Goal: Navigation & Orientation: Go to known website

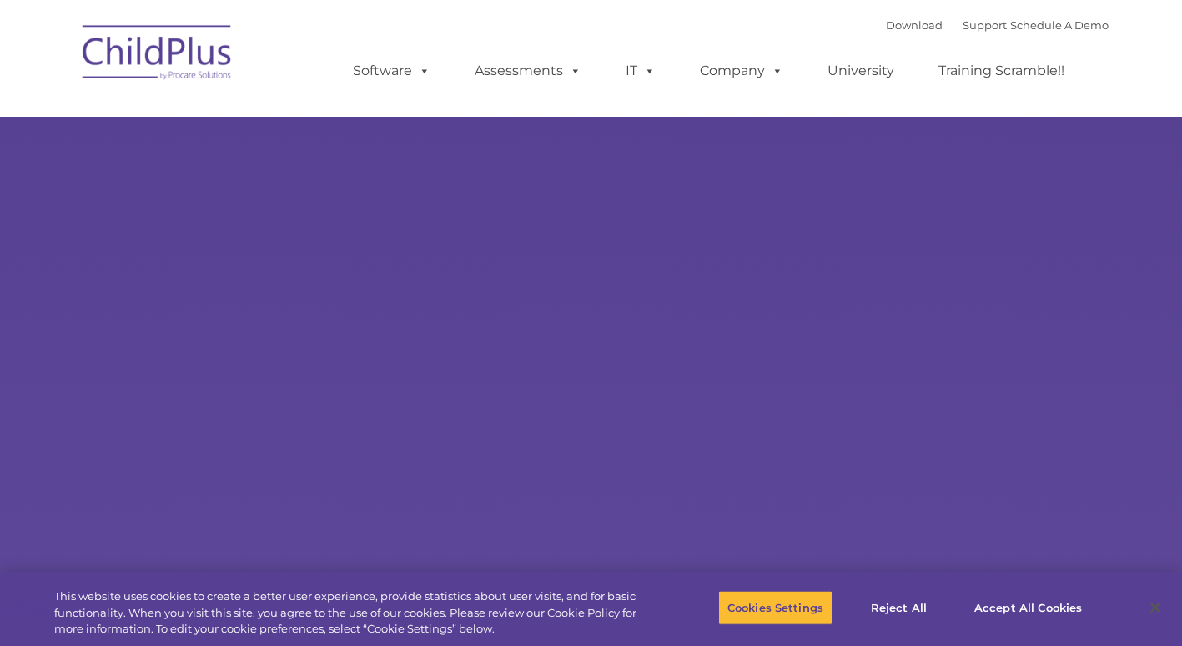
select select "MEDIUM"
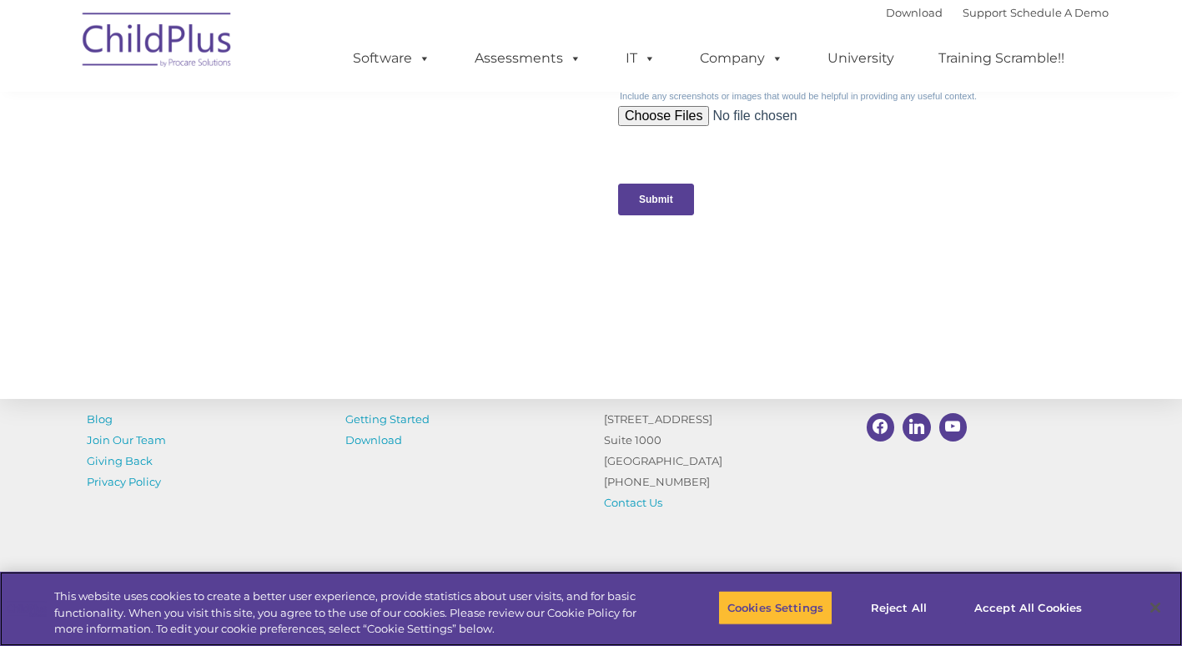
scroll to position [1707, 0]
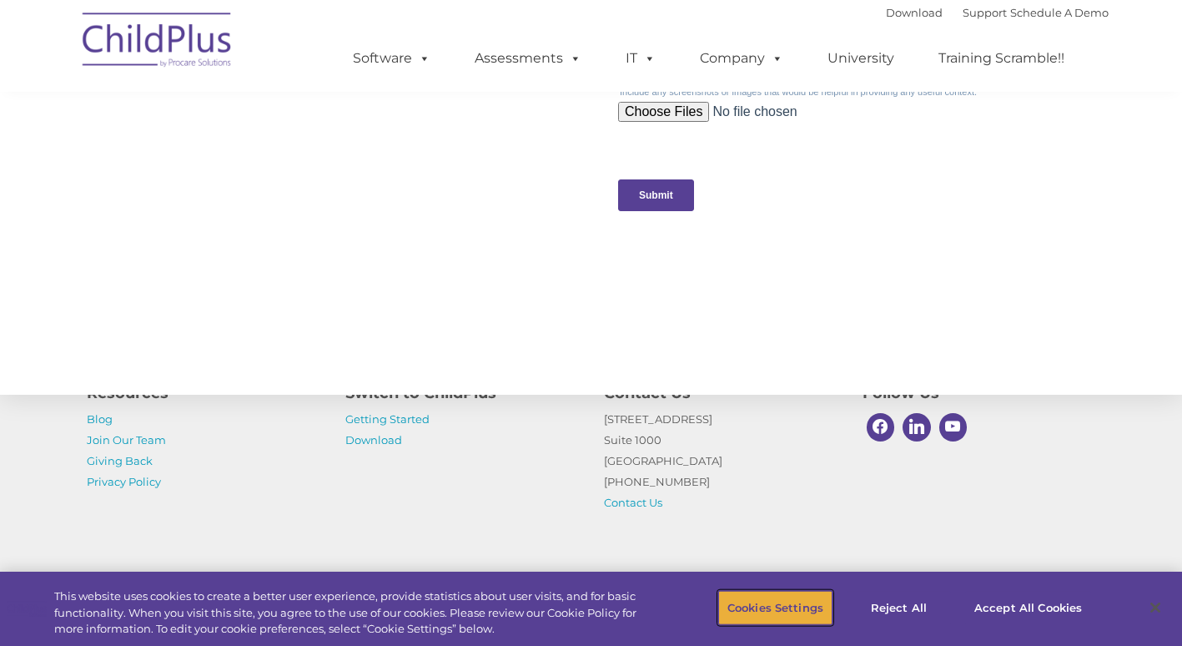
click at [791, 597] on button "Cookies Settings" at bounding box center [776, 607] width 114 height 35
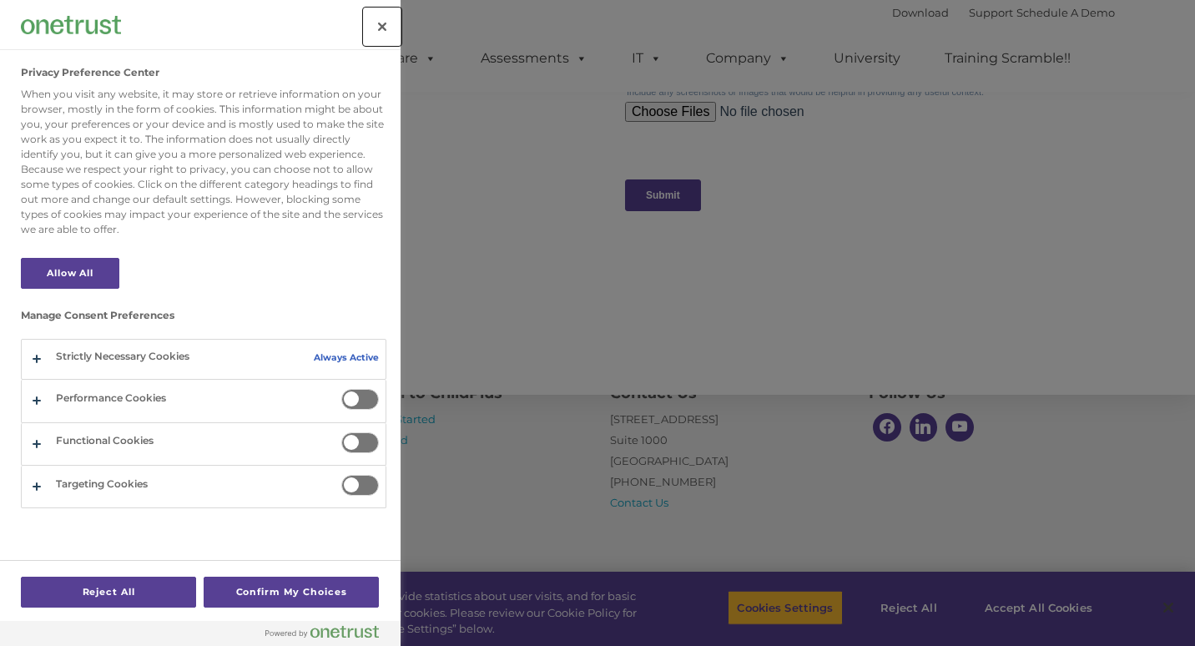
click at [396, 29] on button "Close" at bounding box center [382, 26] width 37 height 37
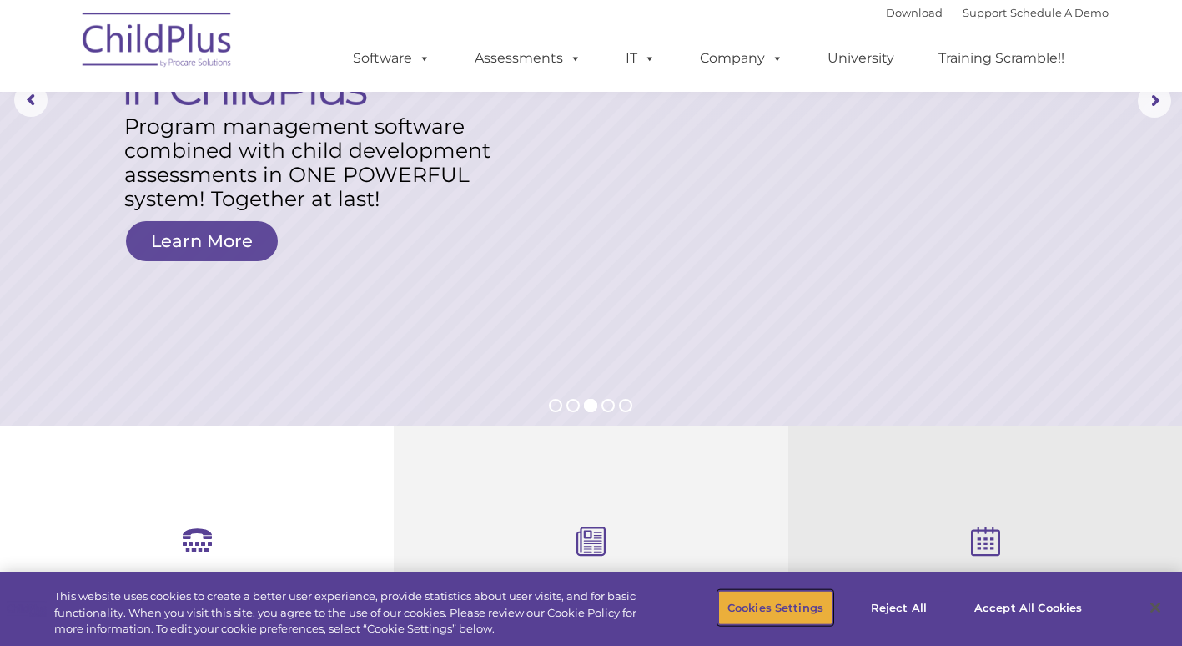
scroll to position [0, 0]
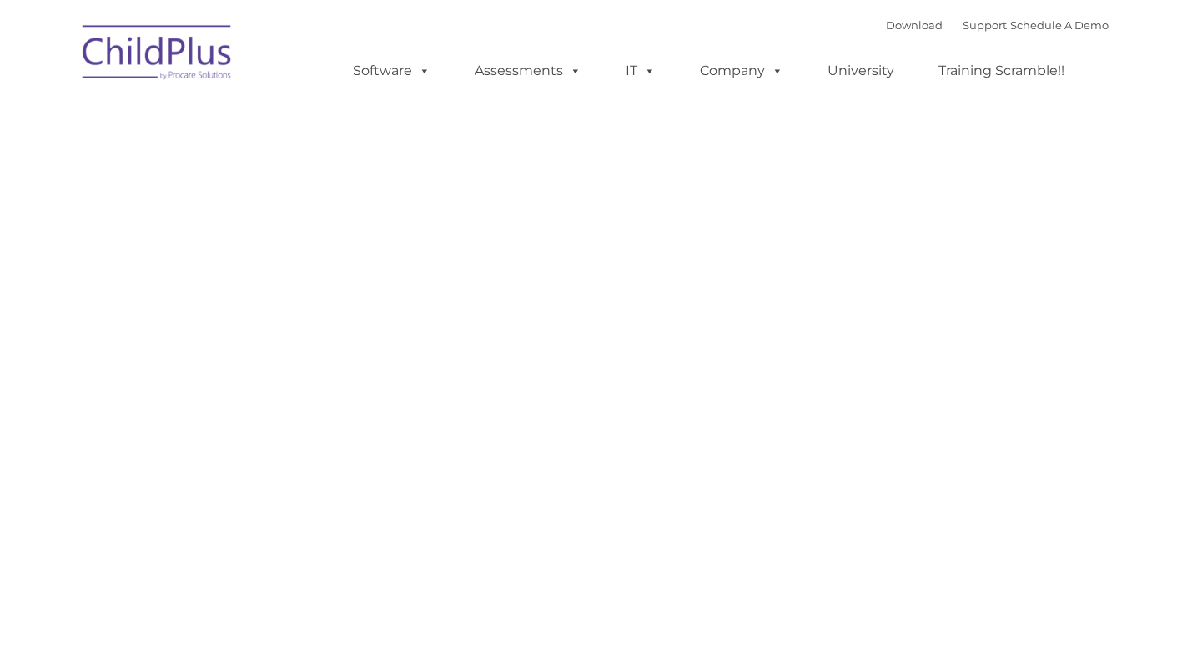
type input ""
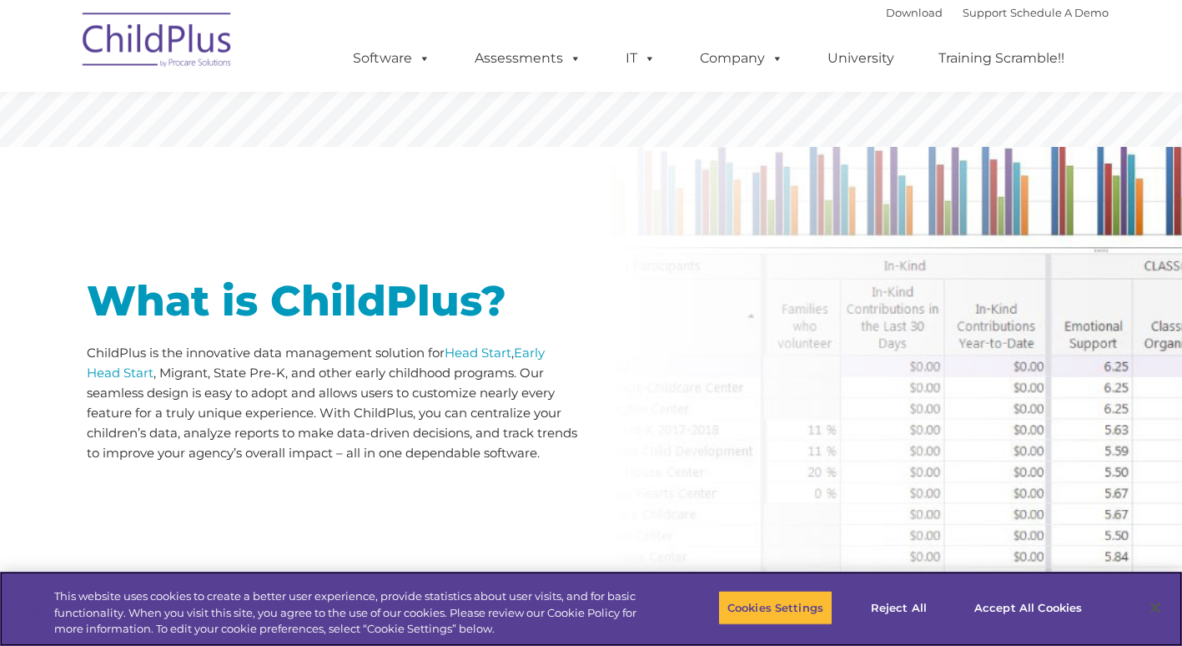
scroll to position [655, 0]
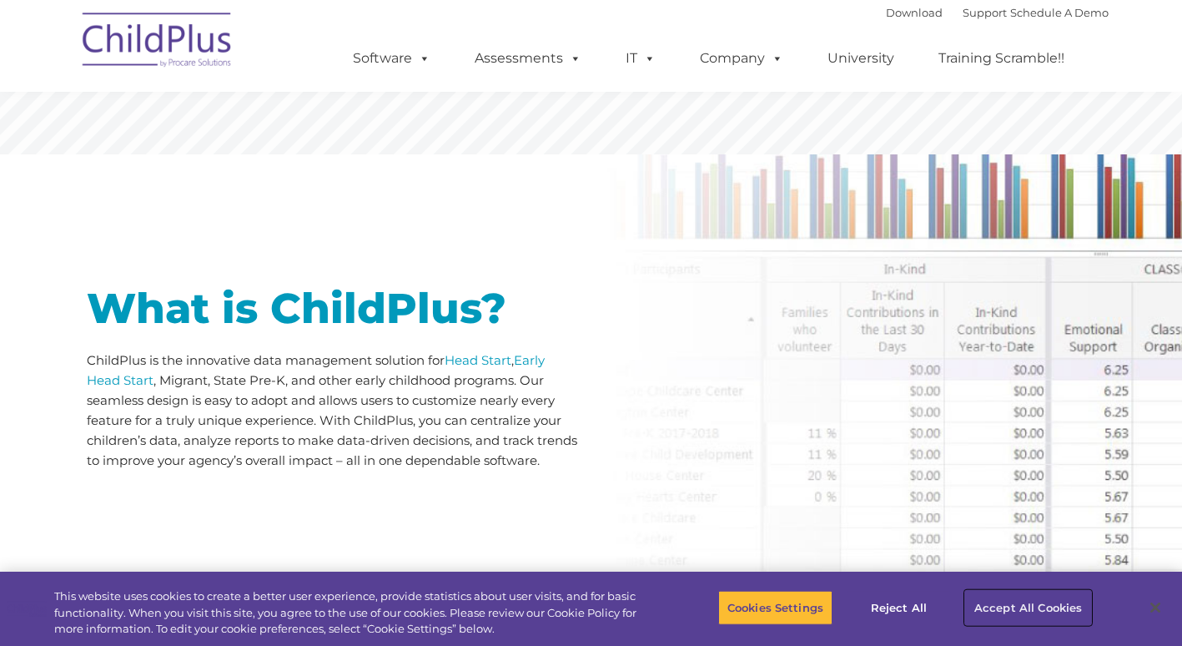
click at [1036, 608] on button "Accept All Cookies" at bounding box center [1029, 607] width 126 height 35
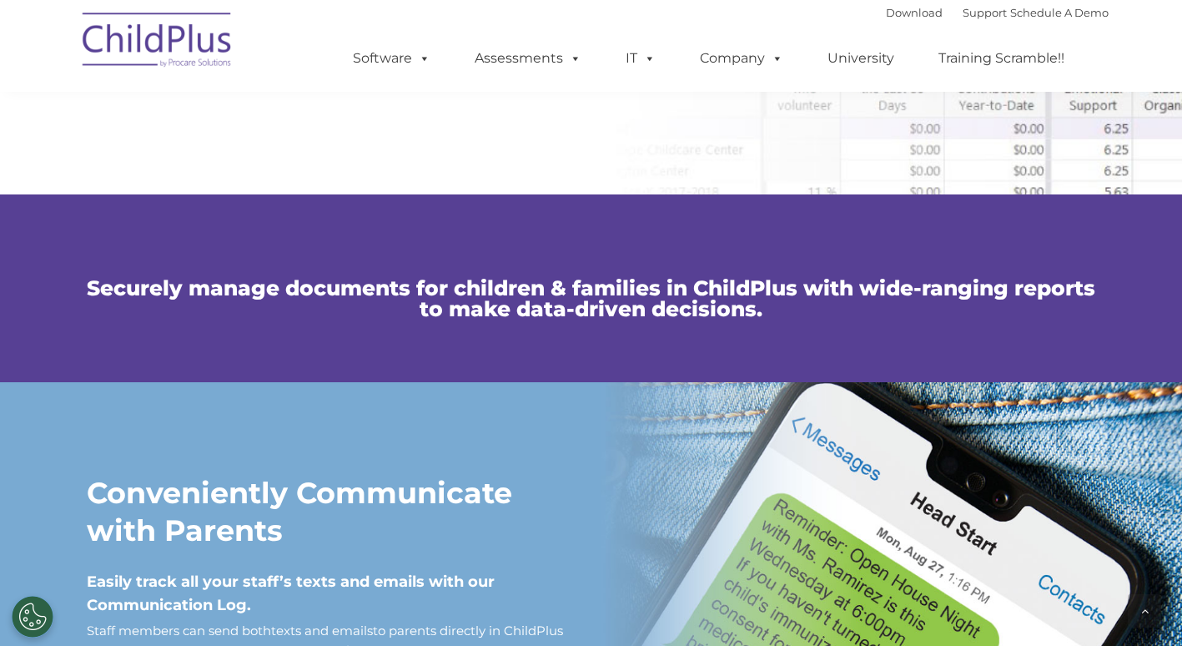
scroll to position [1023, 0]
